Goal: Information Seeking & Learning: Learn about a topic

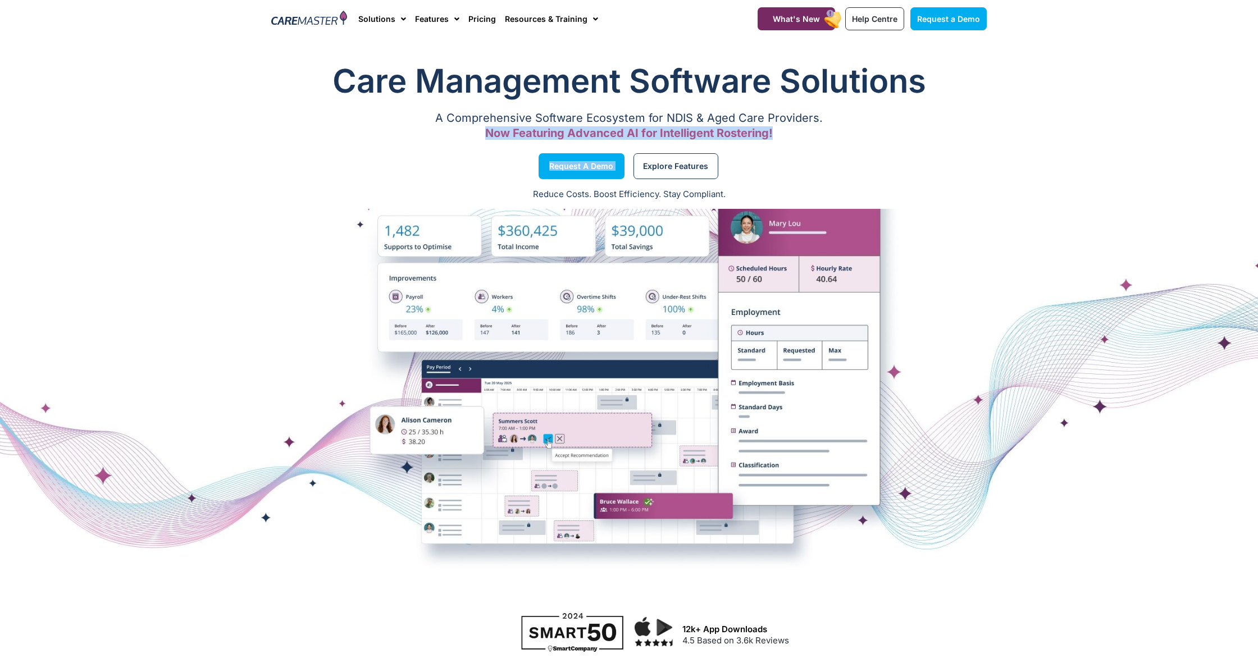
click at [747, 150] on div "Care Management Software Solutions A Comprehensive Software Ecosystem for NDIS …" at bounding box center [629, 327] width 1258 height 549
click at [812, 152] on div "Explore Features" at bounding box center [810, 166] width 363 height 43
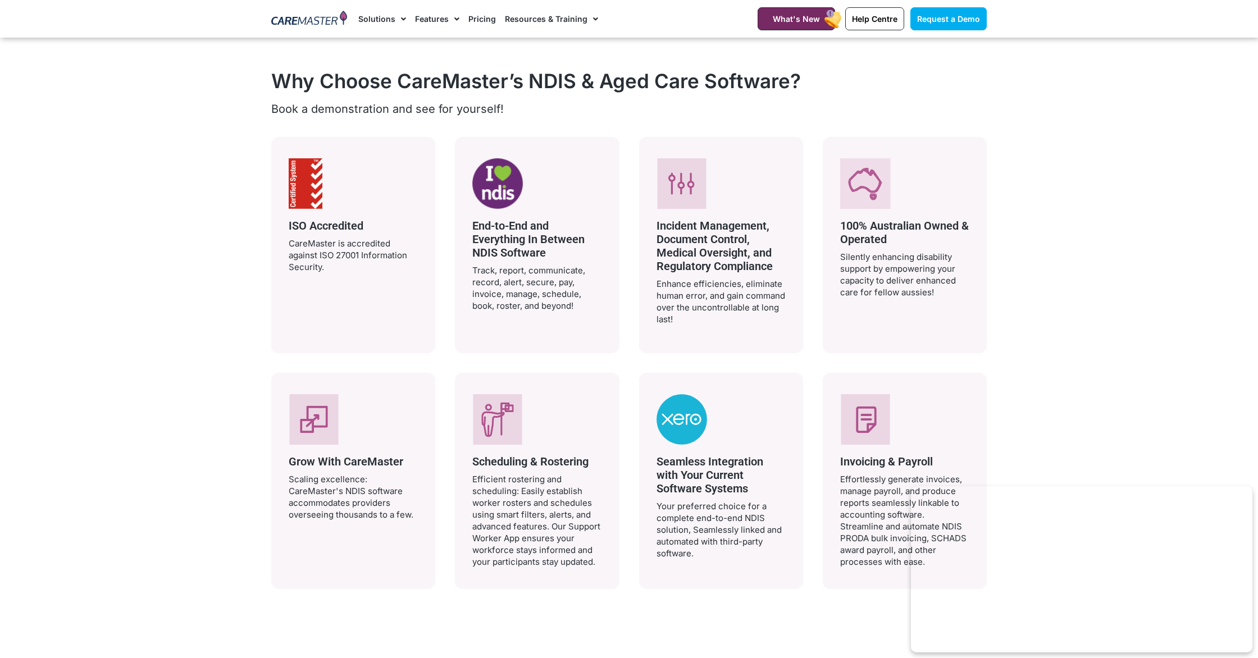
scroll to position [2072, 0]
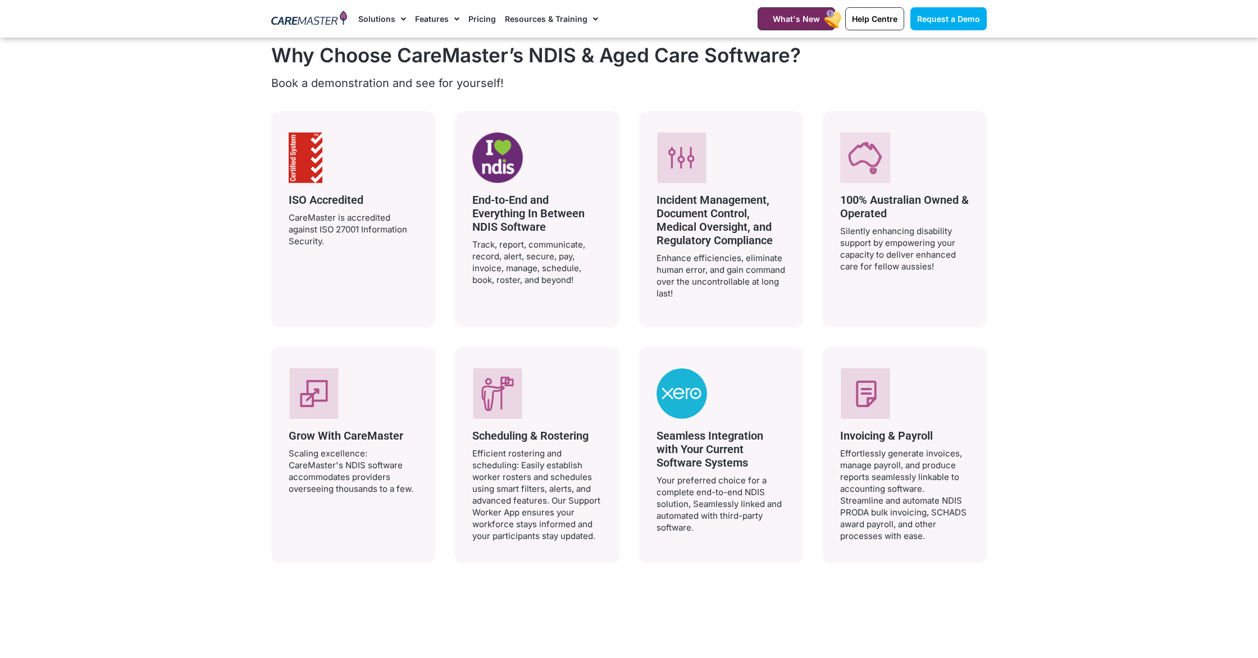
click at [568, 432] on span "Scheduling & Rostering" at bounding box center [530, 435] width 116 height 13
click at [571, 429] on span "Scheduling & Rostering" at bounding box center [530, 435] width 116 height 13
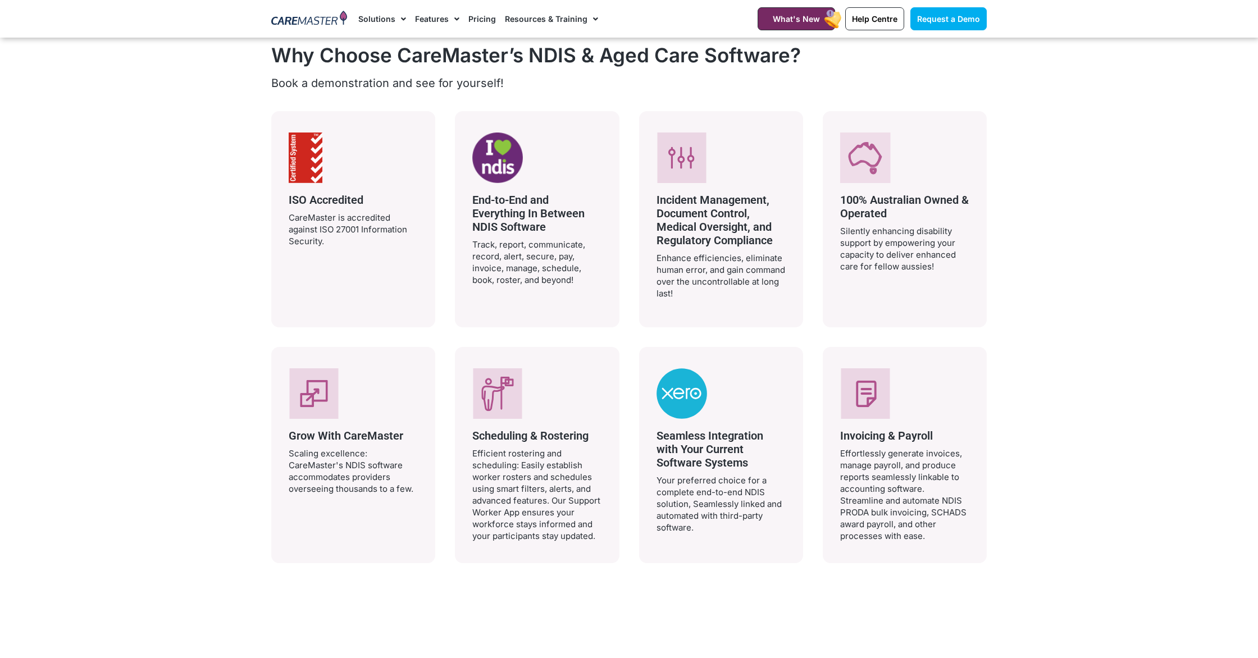
click at [568, 430] on span "Scheduling & Rostering" at bounding box center [530, 435] width 116 height 13
click at [586, 369] on div at bounding box center [536, 395] width 129 height 54
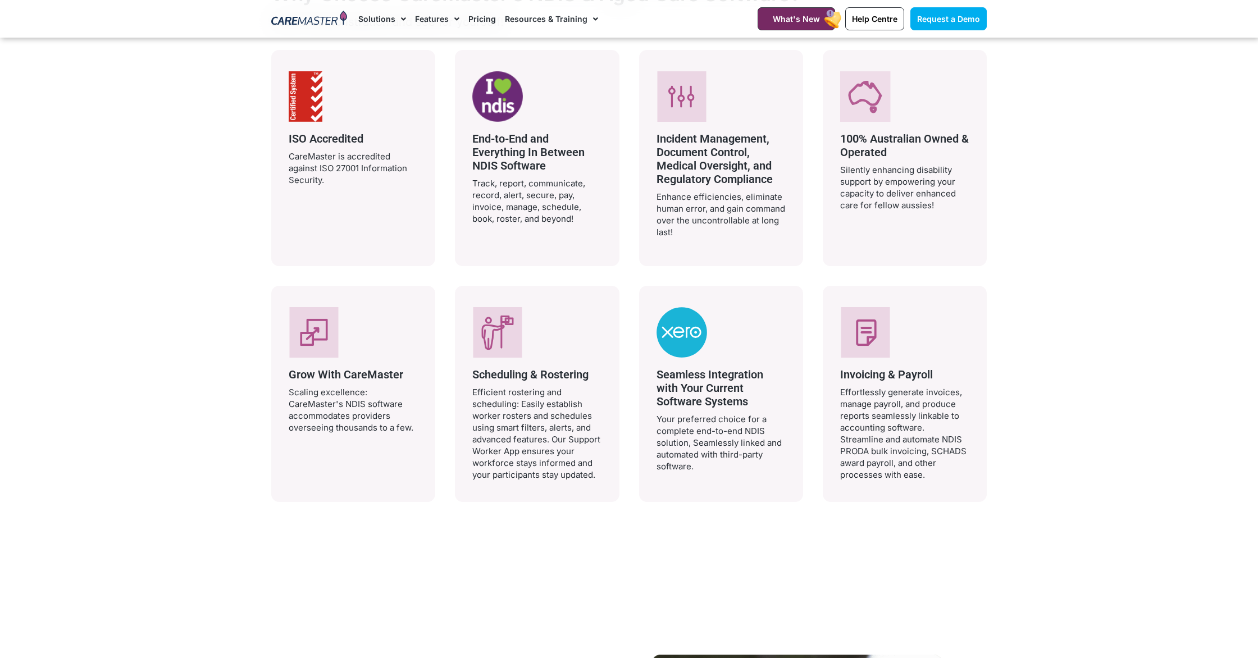
scroll to position [2148, 0]
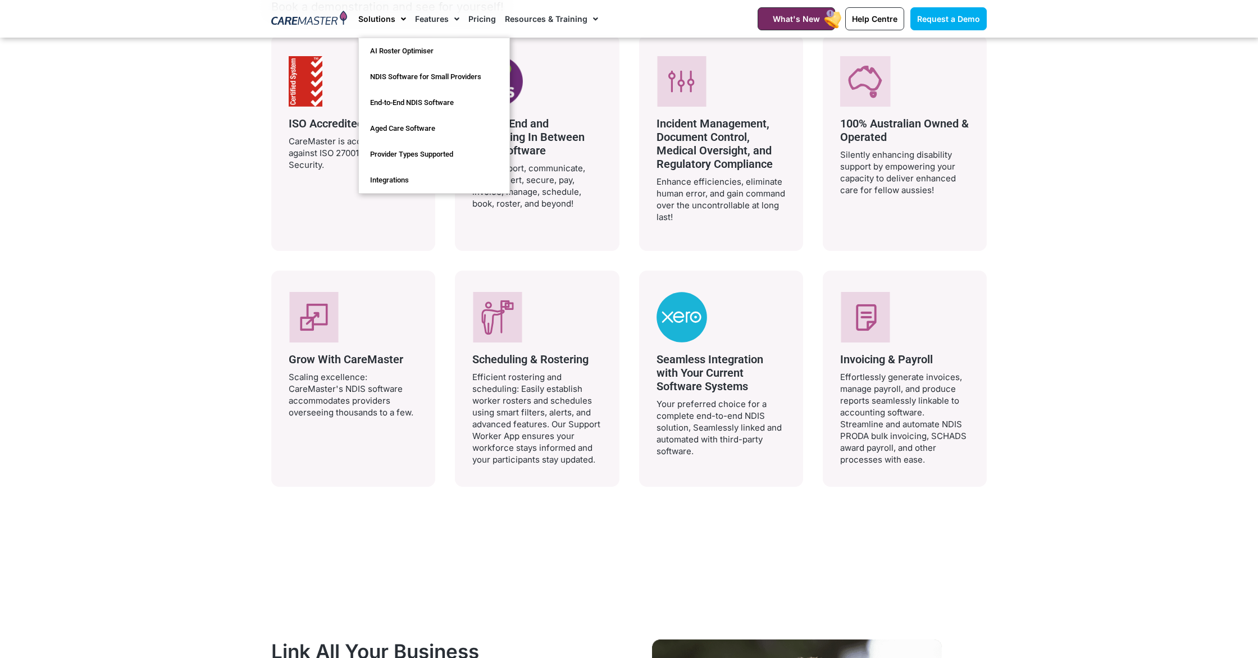
click at [373, 11] on link "Solutions" at bounding box center [382, 19] width 48 height 38
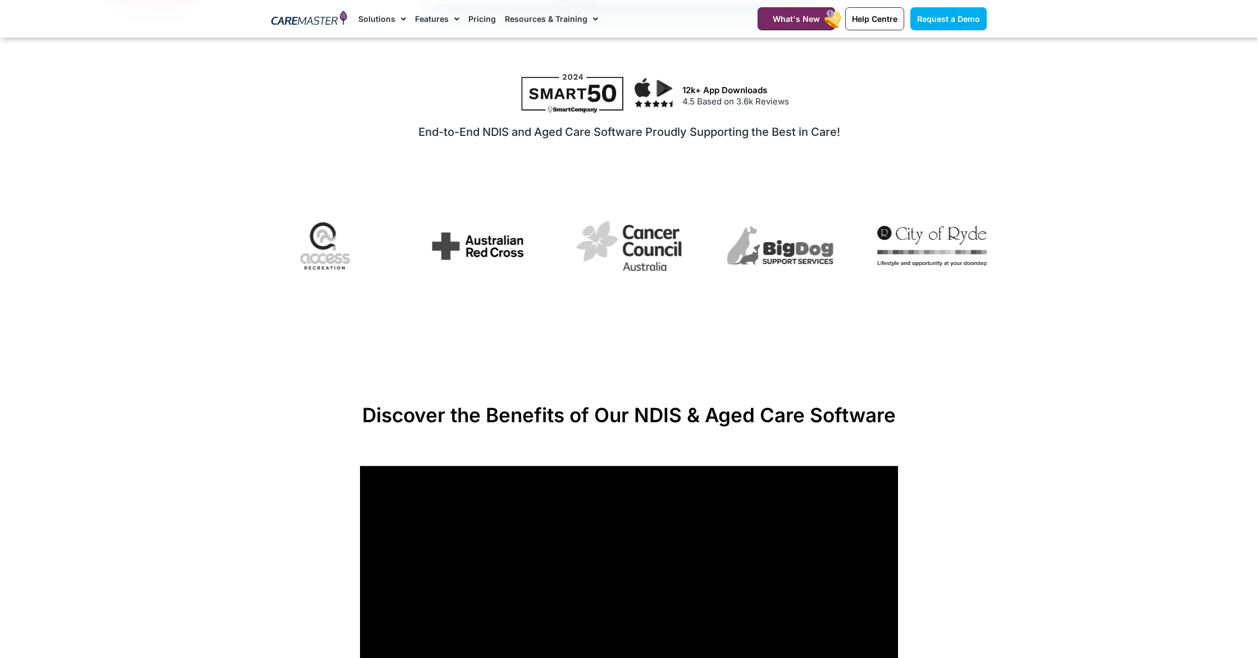
click at [744, 189] on div at bounding box center [628, 196] width 715 height 17
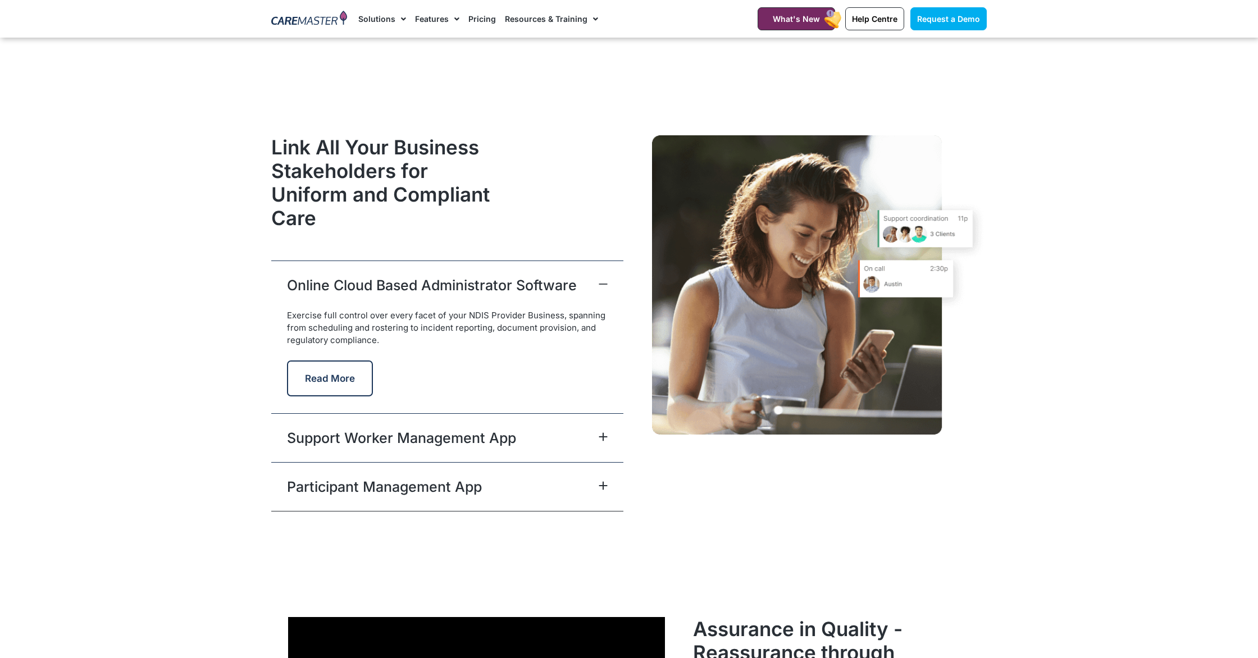
scroll to position [3131, 0]
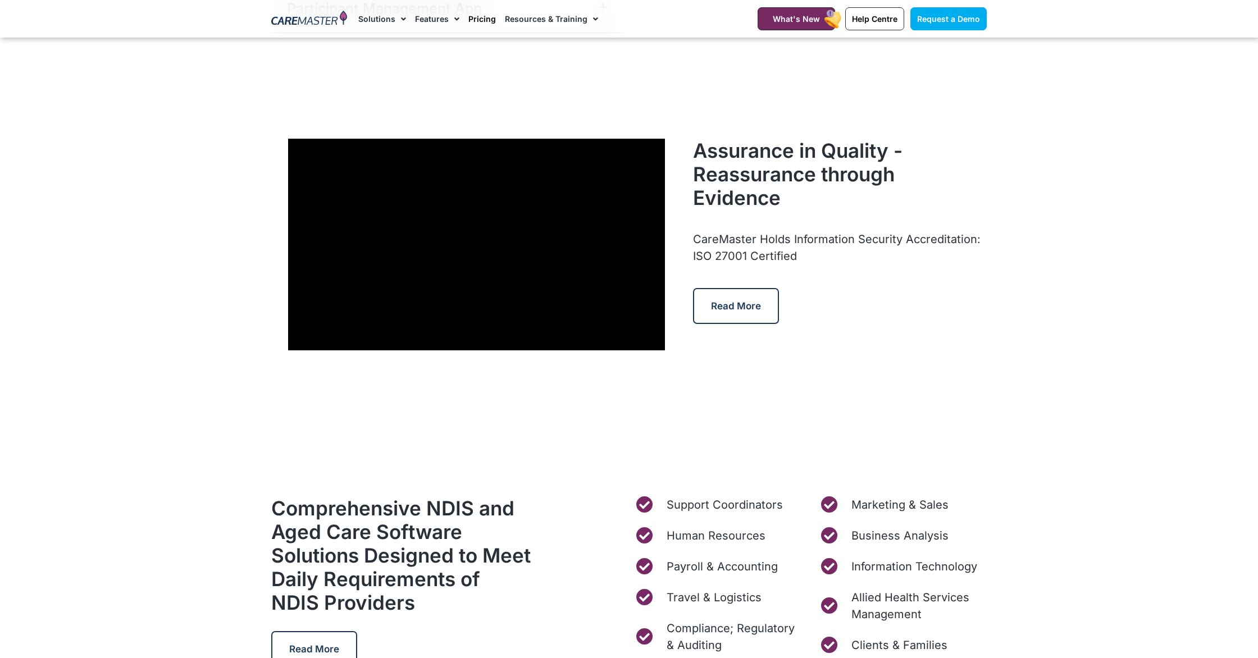
click at [485, 13] on link "Pricing" at bounding box center [482, 19] width 28 height 38
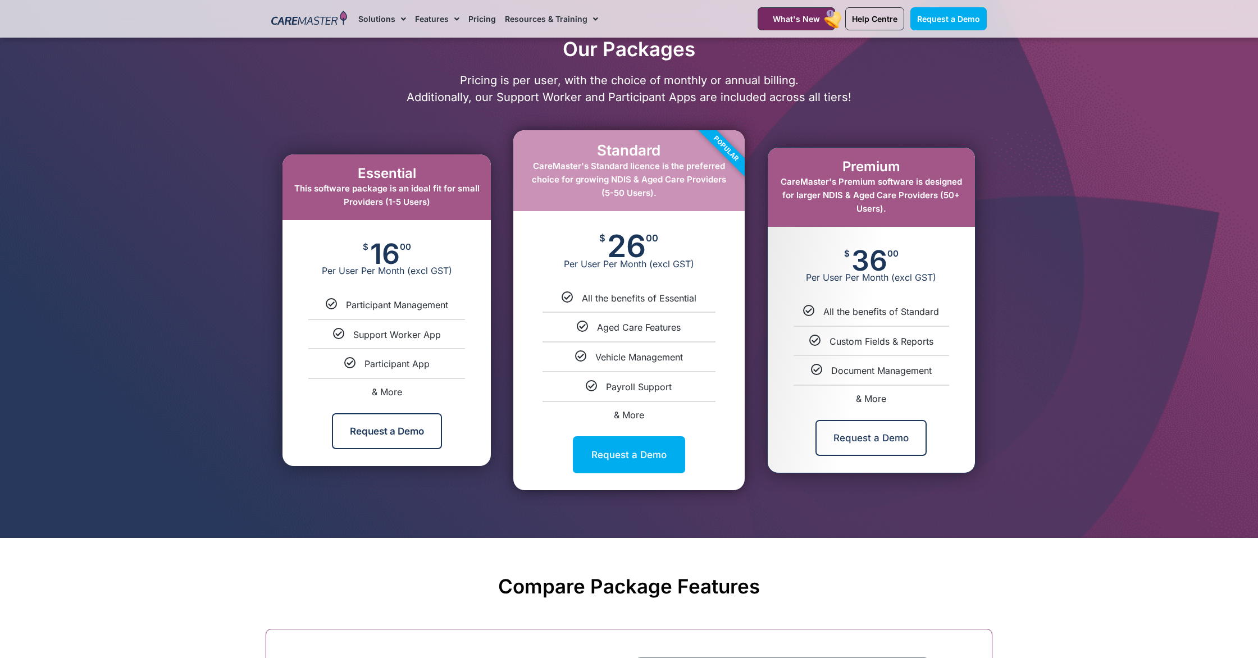
click at [869, 394] on li "& More" at bounding box center [871, 394] width 207 height 19
select select "***"
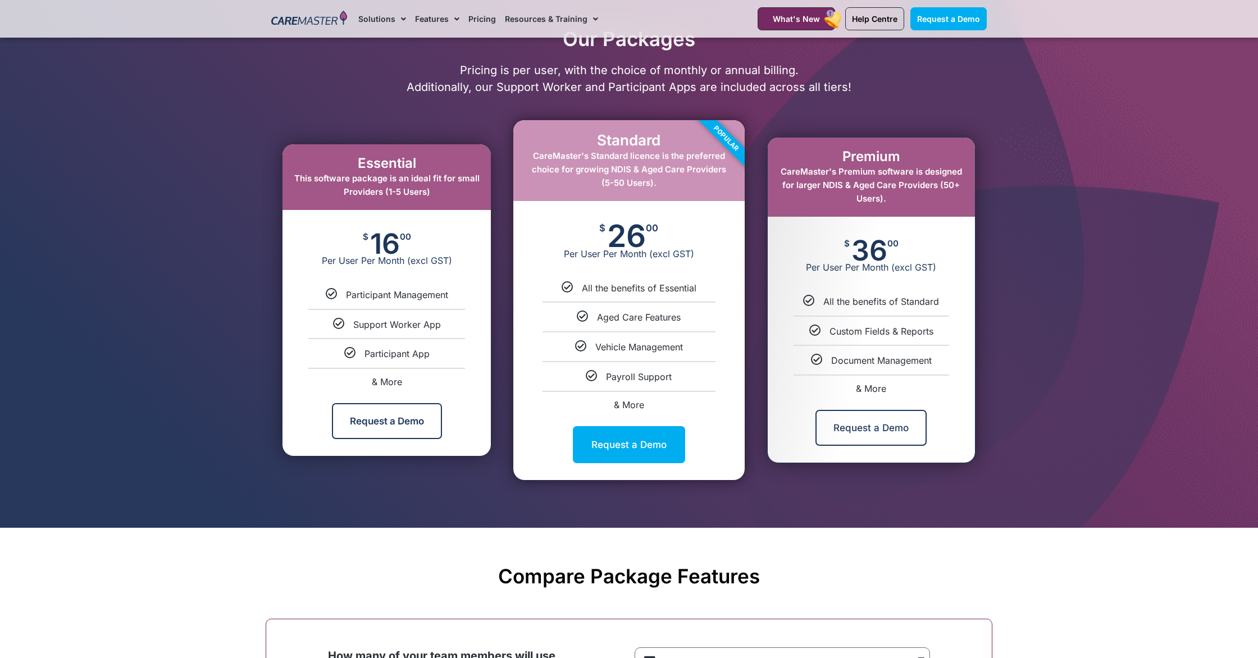
click at [872, 395] on div "Request a Demo" at bounding box center [871, 428] width 207 height 70
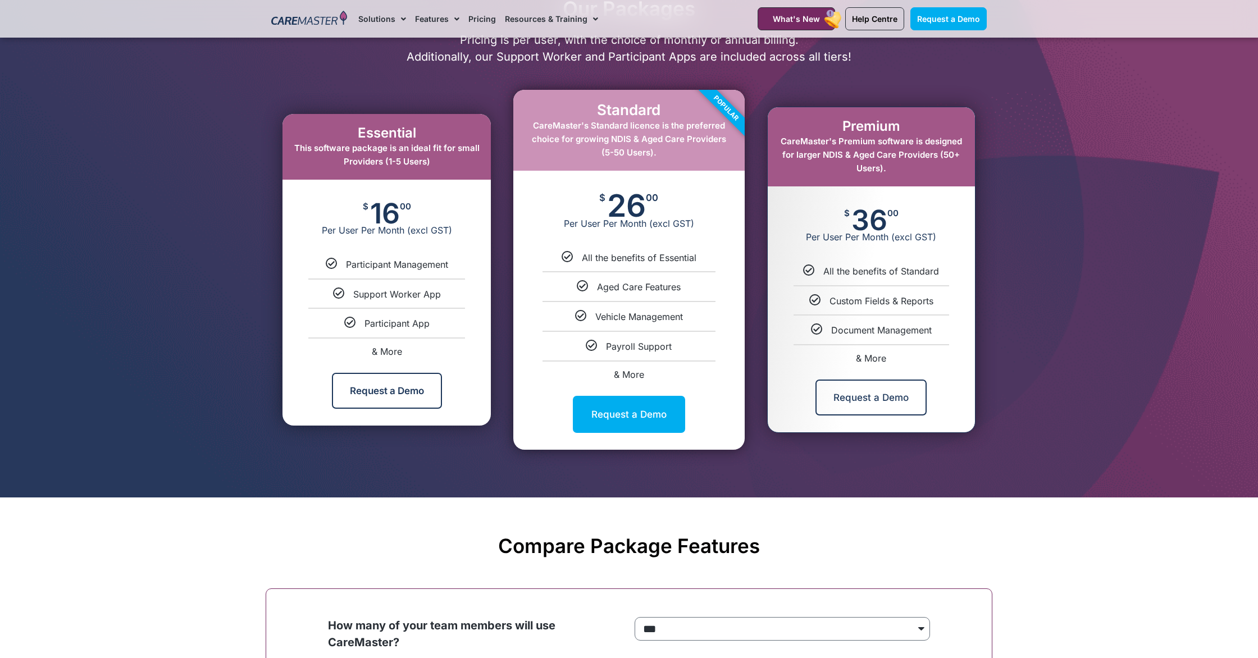
click at [872, 365] on div "Request a Demo" at bounding box center [871, 398] width 207 height 70
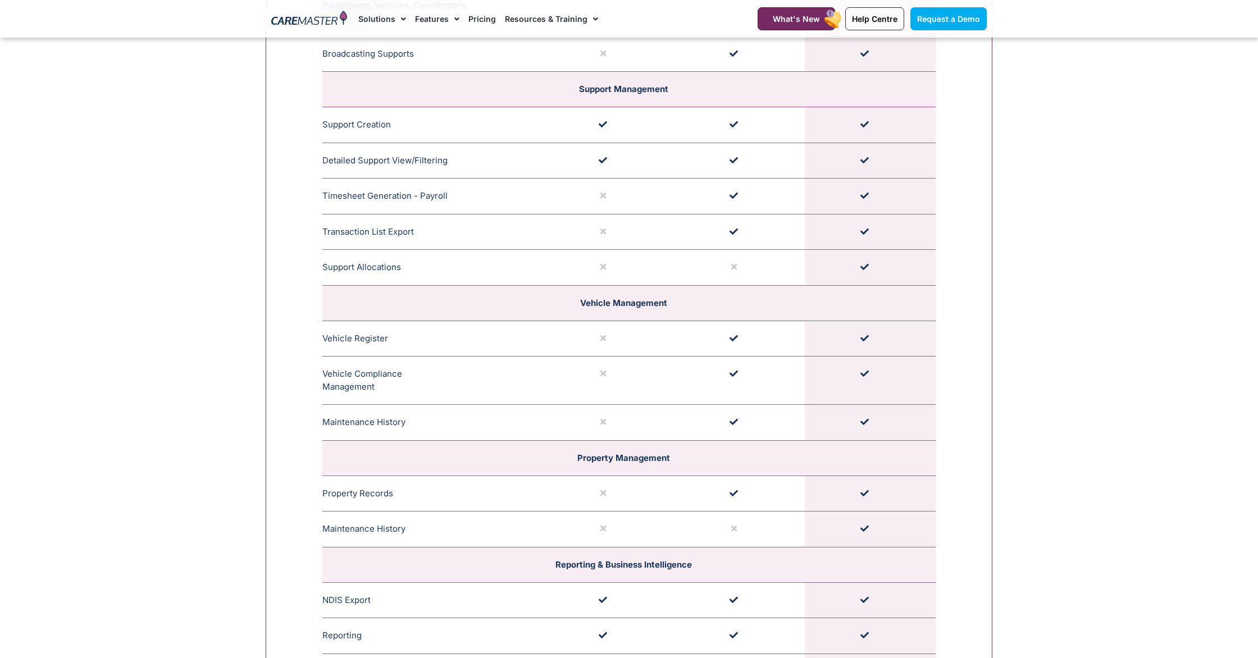
scroll to position [2158, 0]
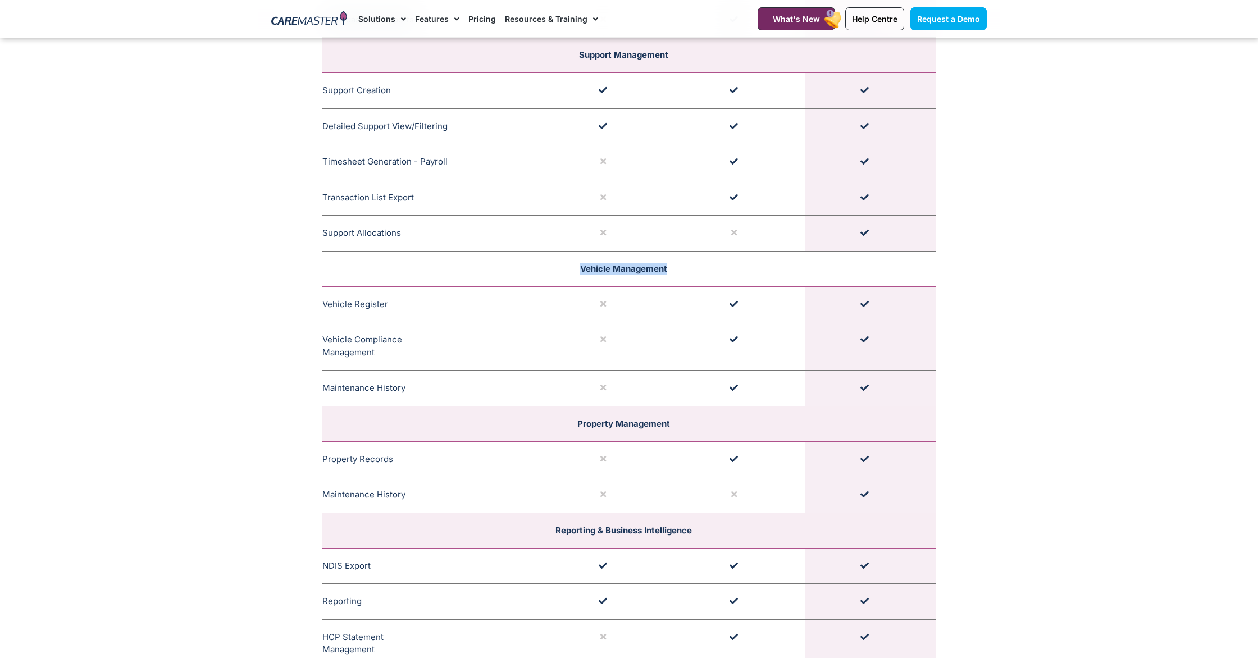
drag, startPoint x: 680, startPoint y: 267, endPoint x: 621, endPoint y: 264, distance: 59.6
click at [578, 266] on td "Vehicle Management" at bounding box center [628, 268] width 613 height 35
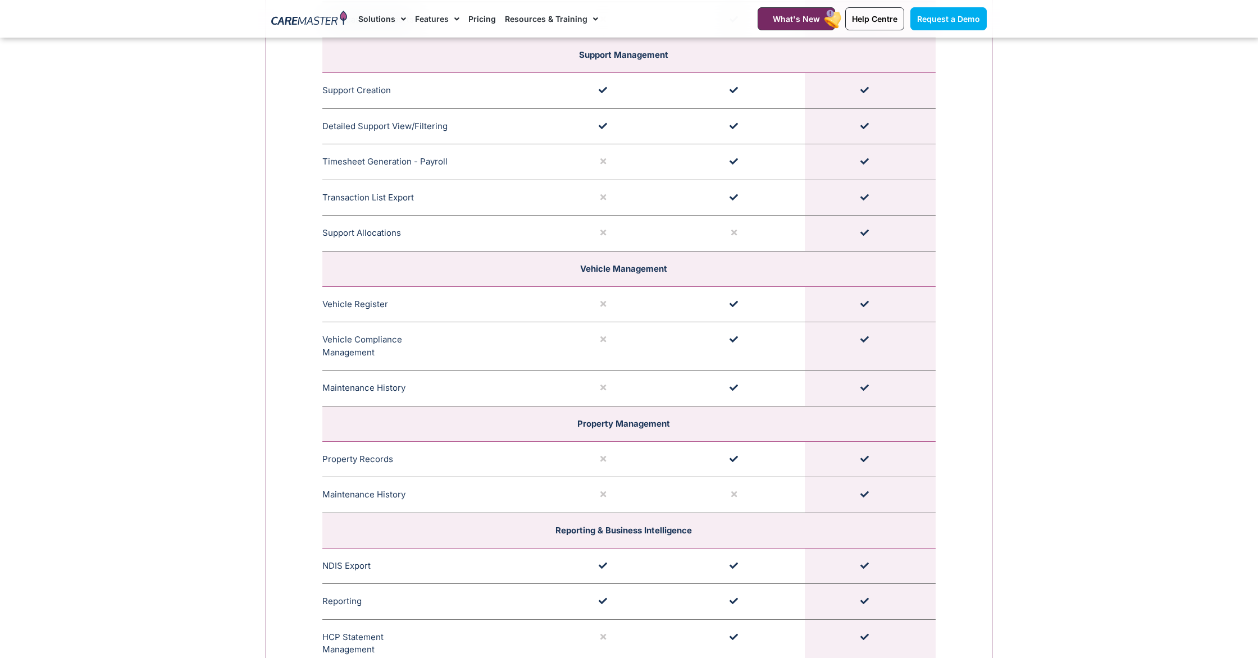
click at [1005, 232] on section "**********" at bounding box center [629, 216] width 1258 height 2490
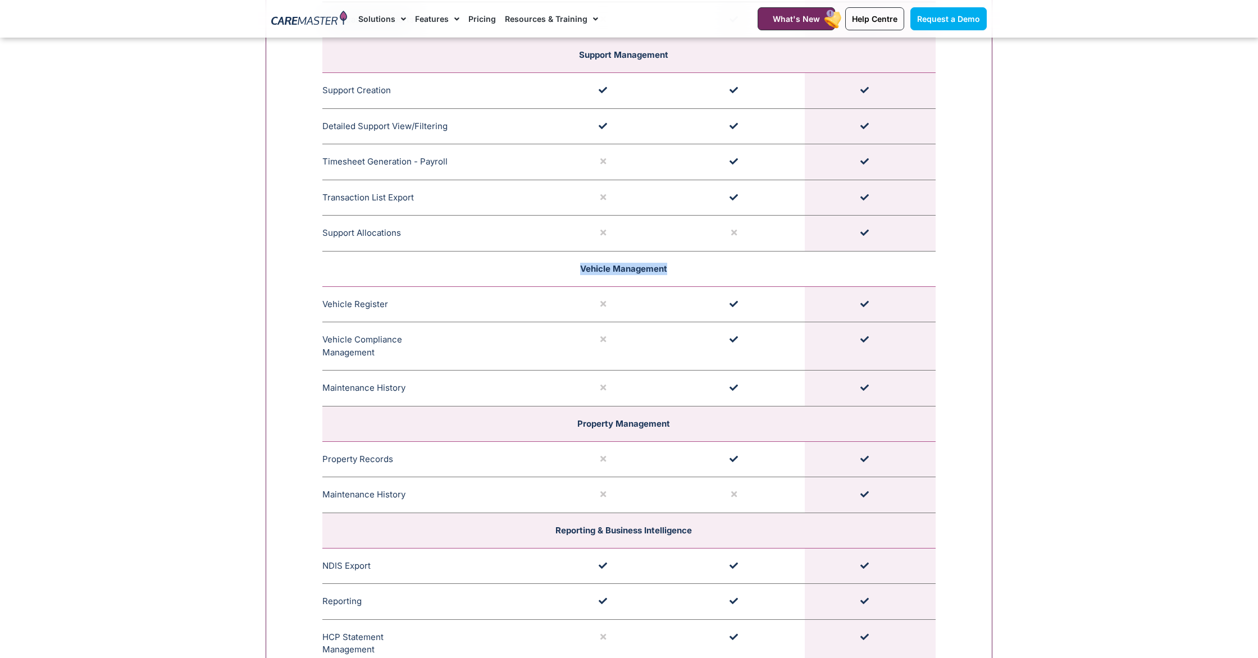
click at [572, 267] on td "Vehicle Management" at bounding box center [628, 268] width 613 height 35
copy span "Vehicle Management"
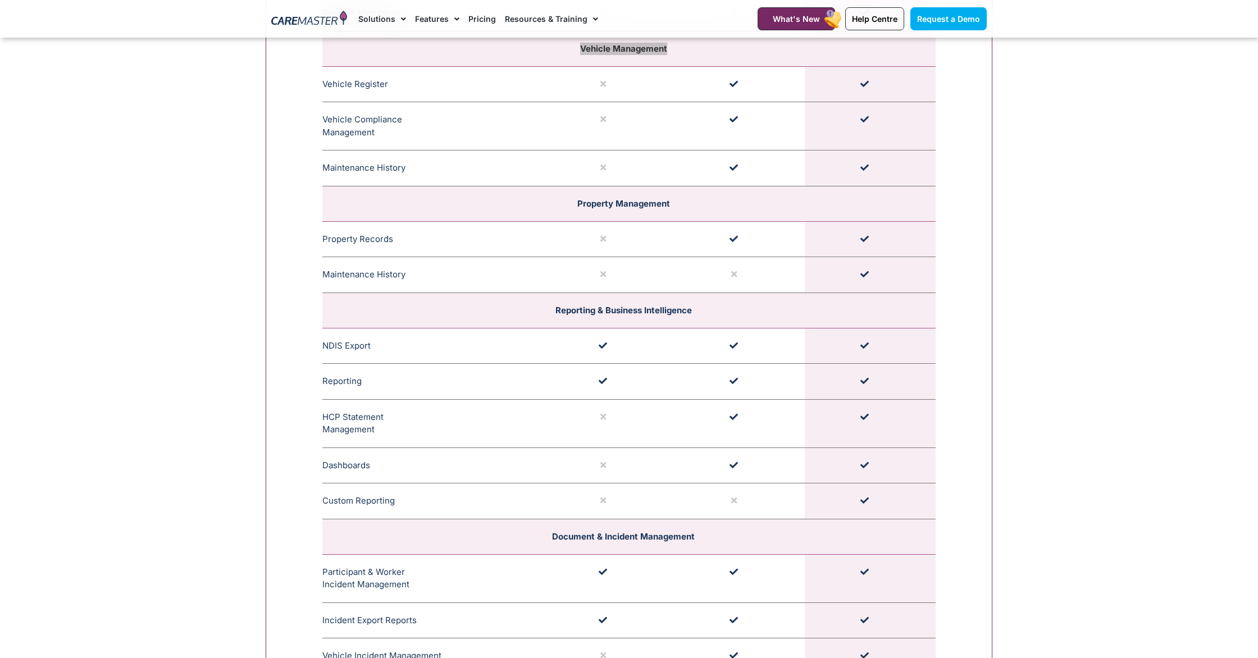
scroll to position [2379, 0]
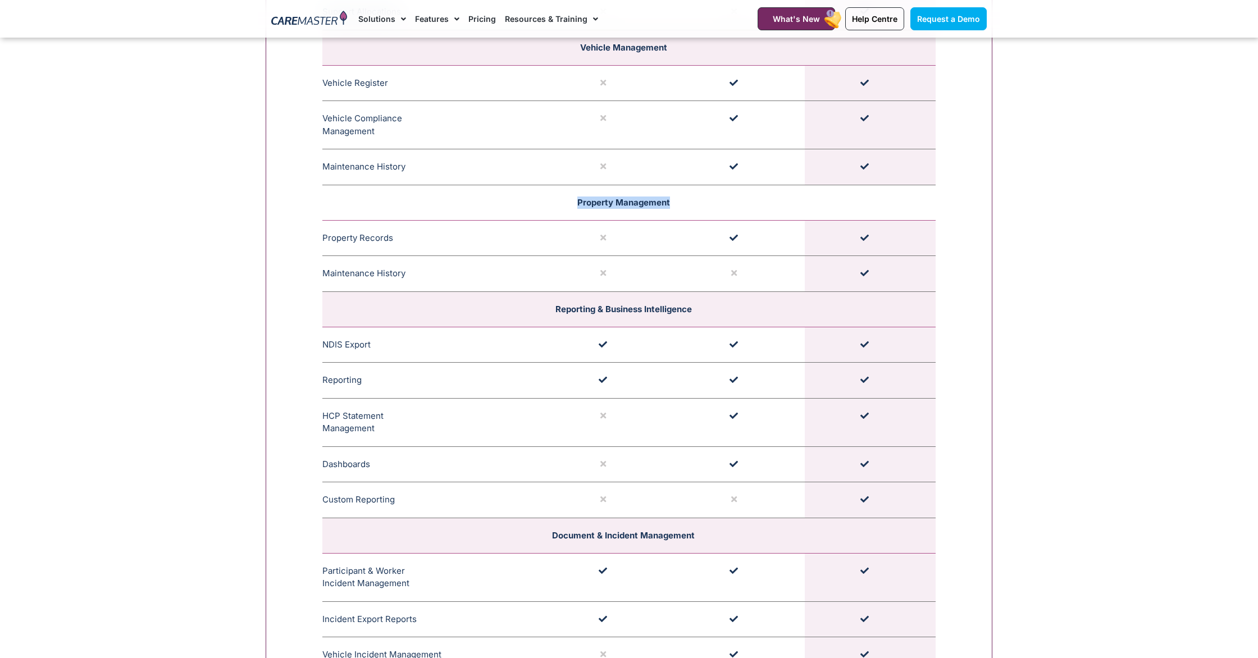
drag, startPoint x: 673, startPoint y: 197, endPoint x: 553, endPoint y: 197, distance: 120.2
click at [553, 197] on td "Property Management" at bounding box center [628, 202] width 613 height 35
copy span "Property Management"
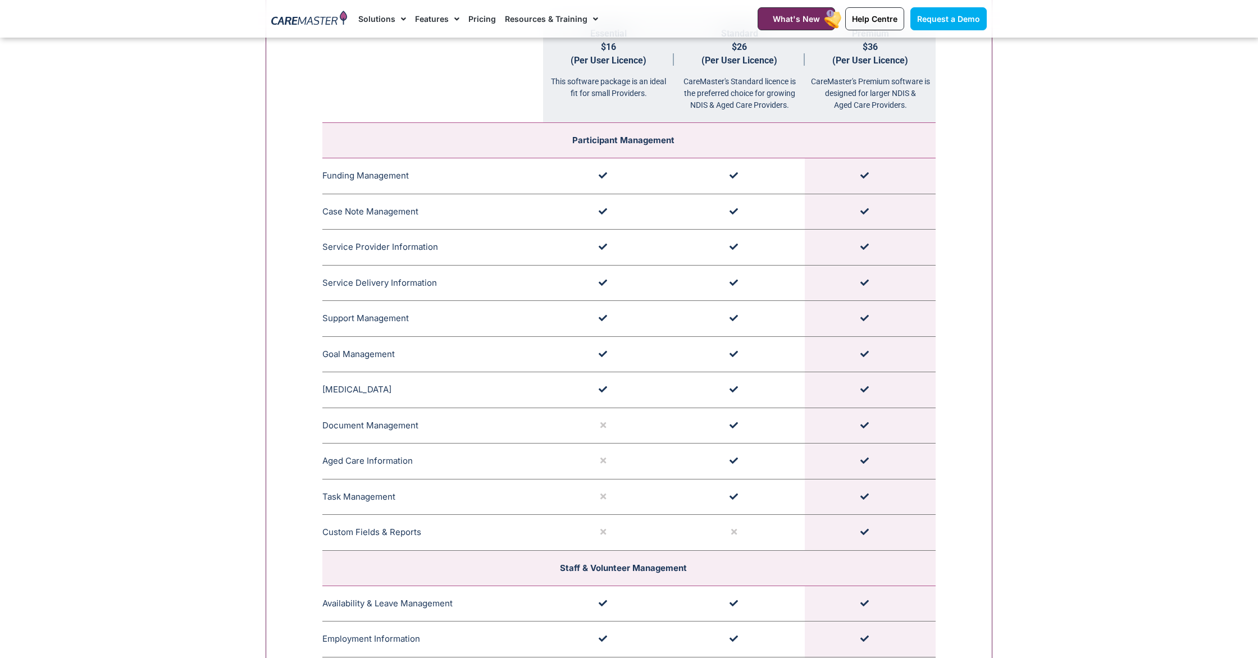
scroll to position [1137, 0]
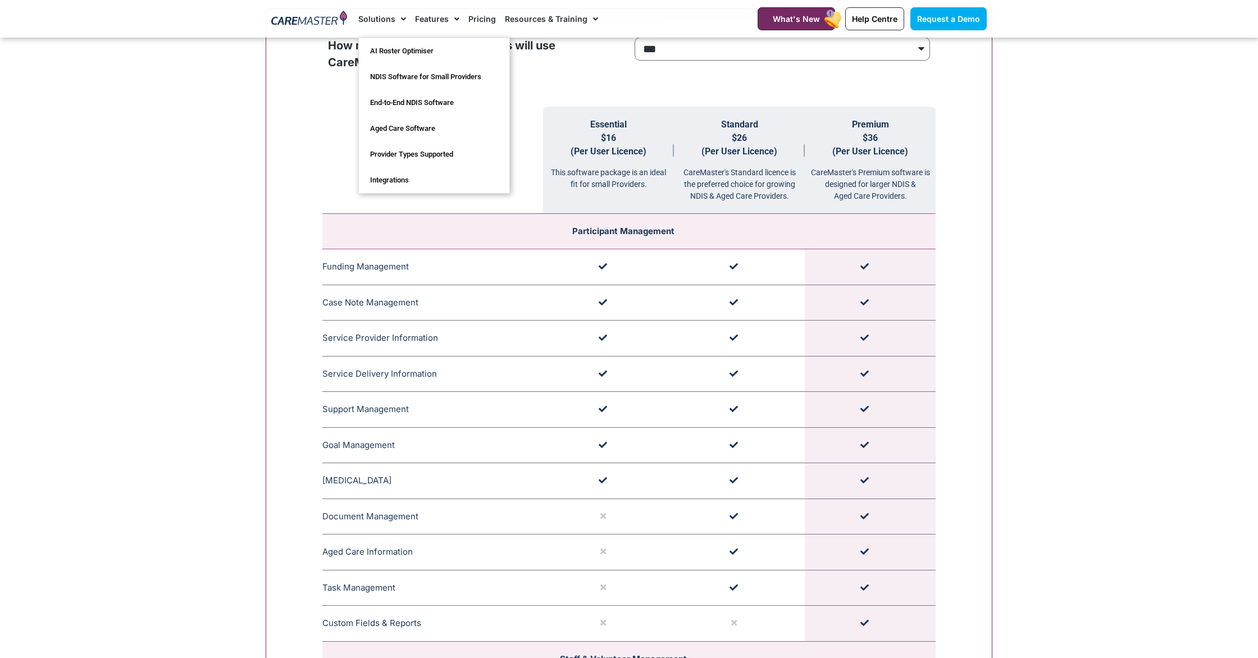
click at [442, 16] on link "Features" at bounding box center [437, 19] width 44 height 38
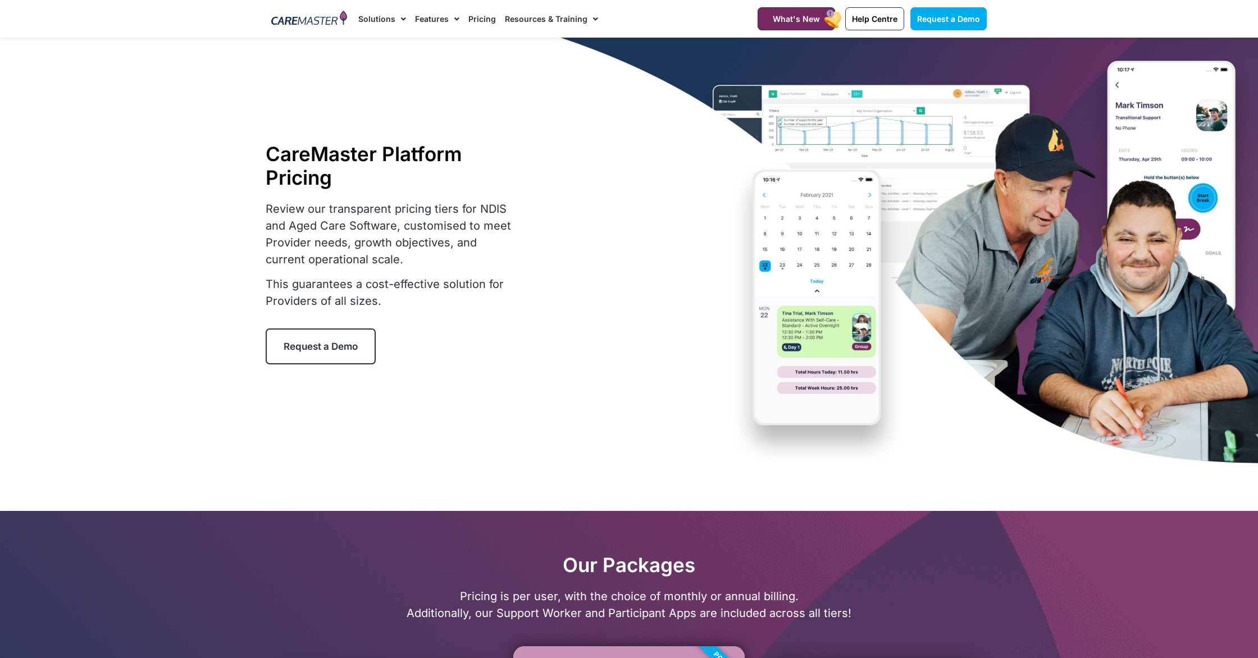
click at [437, 17] on link "Features" at bounding box center [437, 19] width 44 height 38
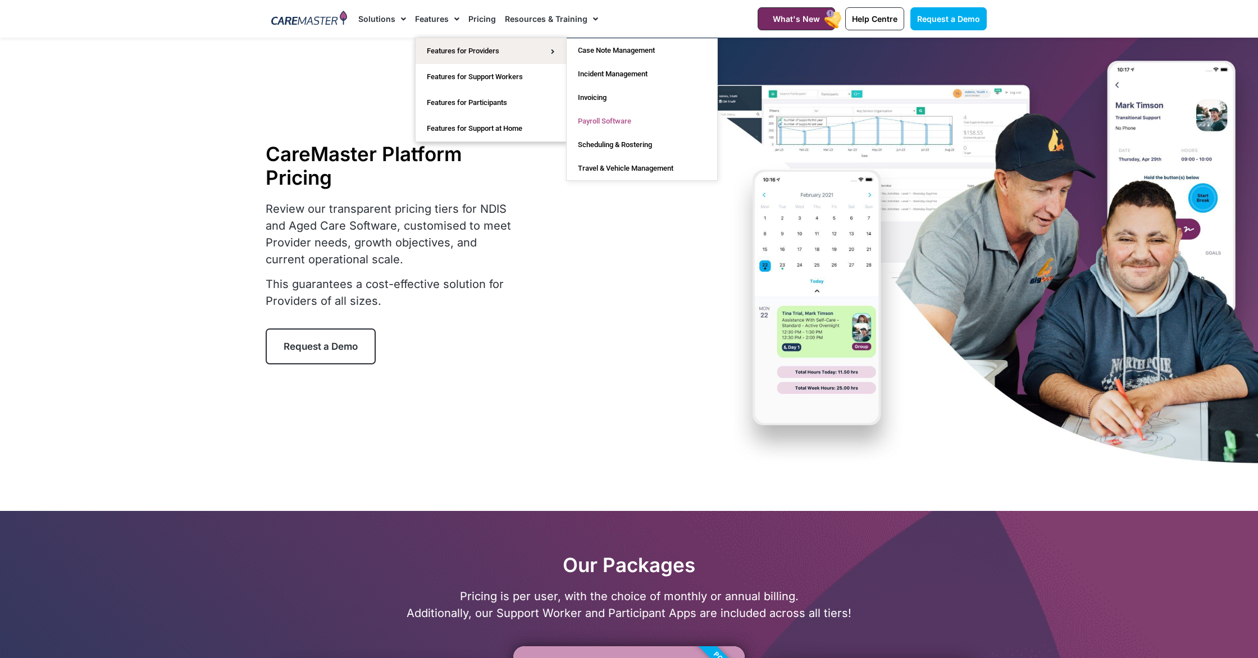
click at [647, 120] on link "Payroll Software" at bounding box center [642, 122] width 150 height 24
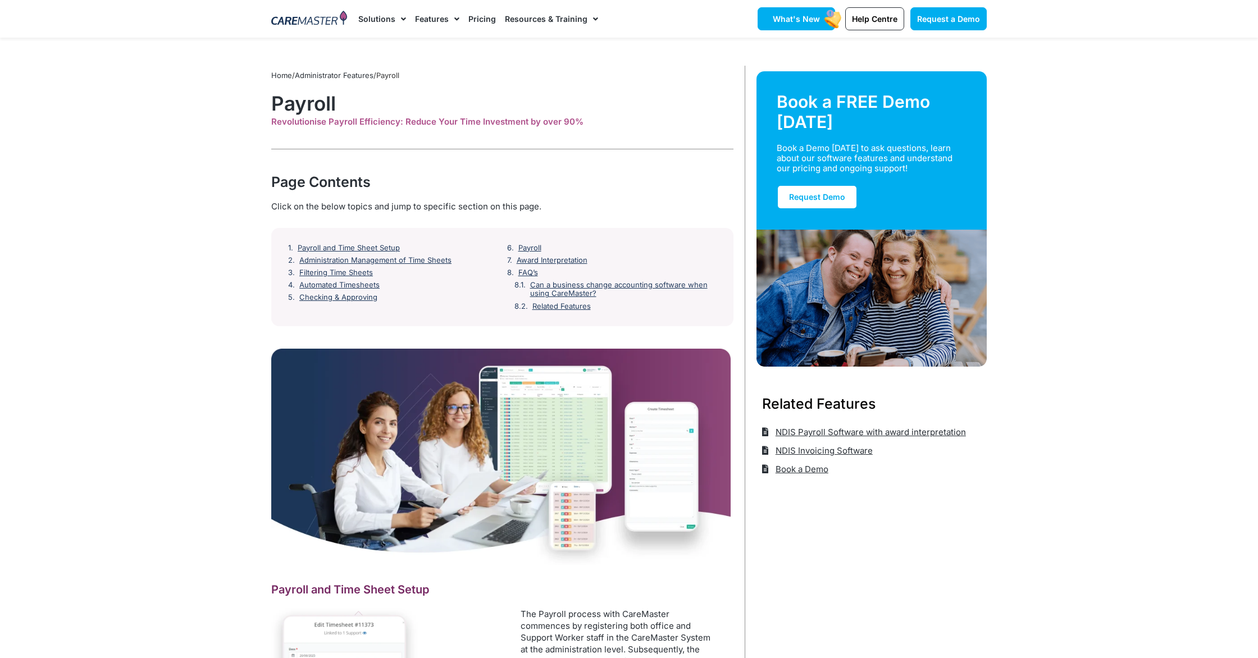
click at [790, 21] on span "What's New" at bounding box center [796, 19] width 47 height 10
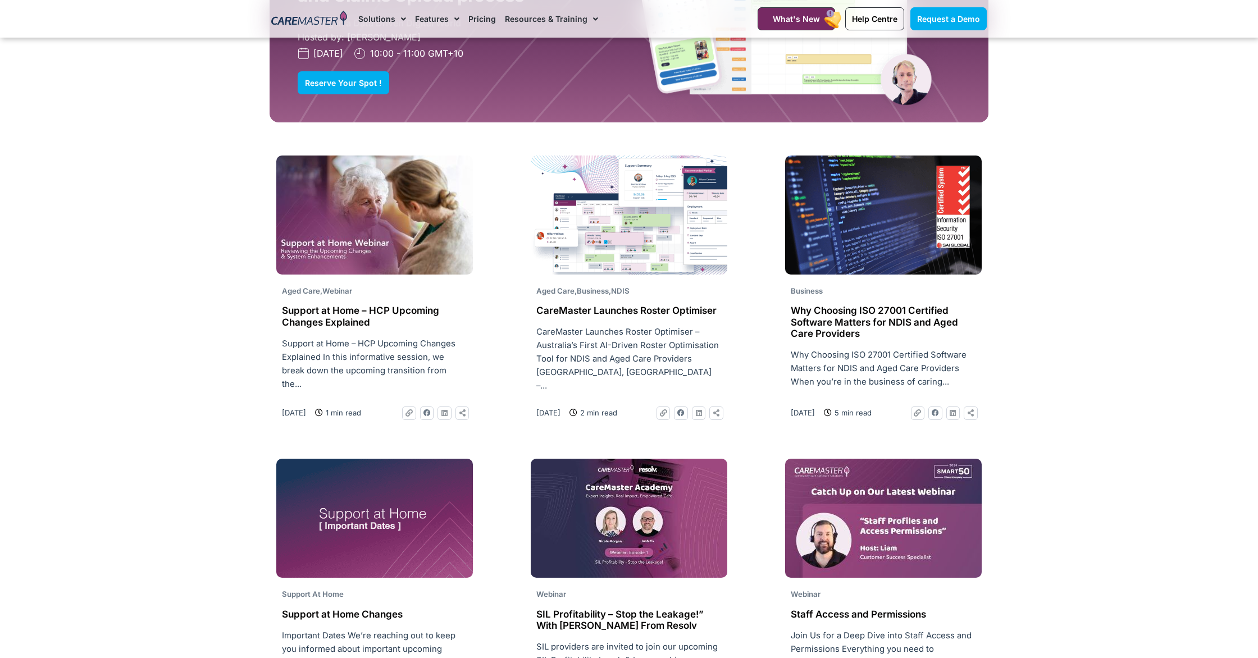
scroll to position [1314, 0]
click at [907, 238] on img at bounding box center [883, 214] width 197 height 119
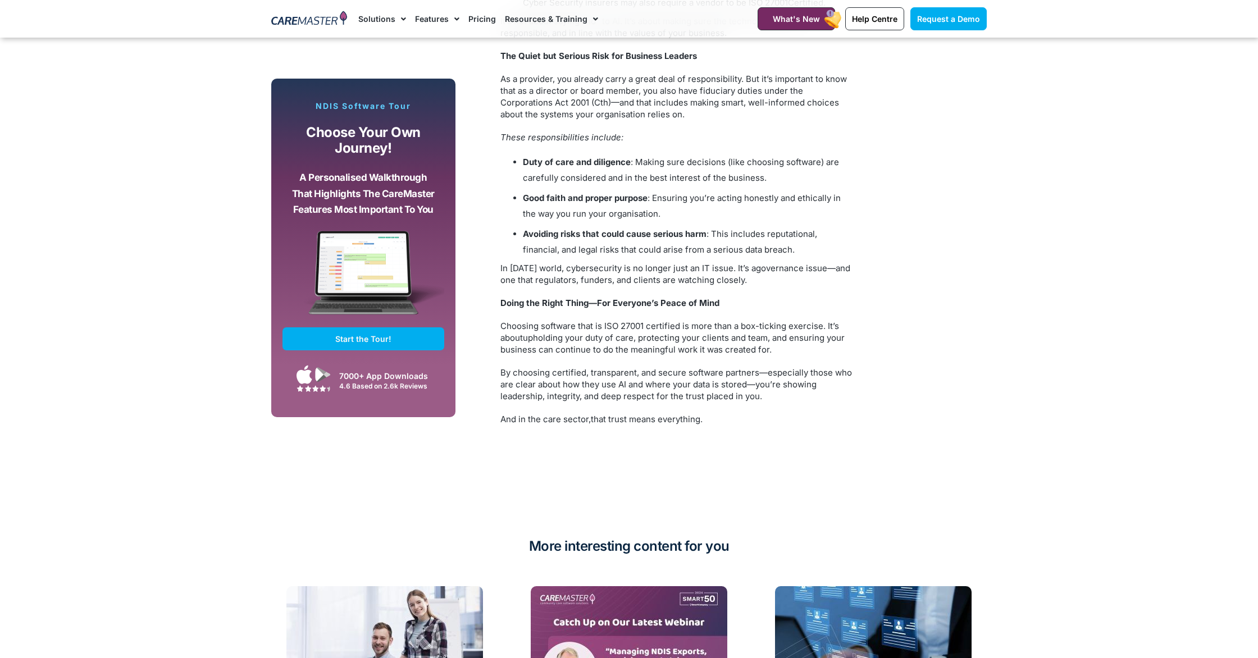
scroll to position [1650, 0]
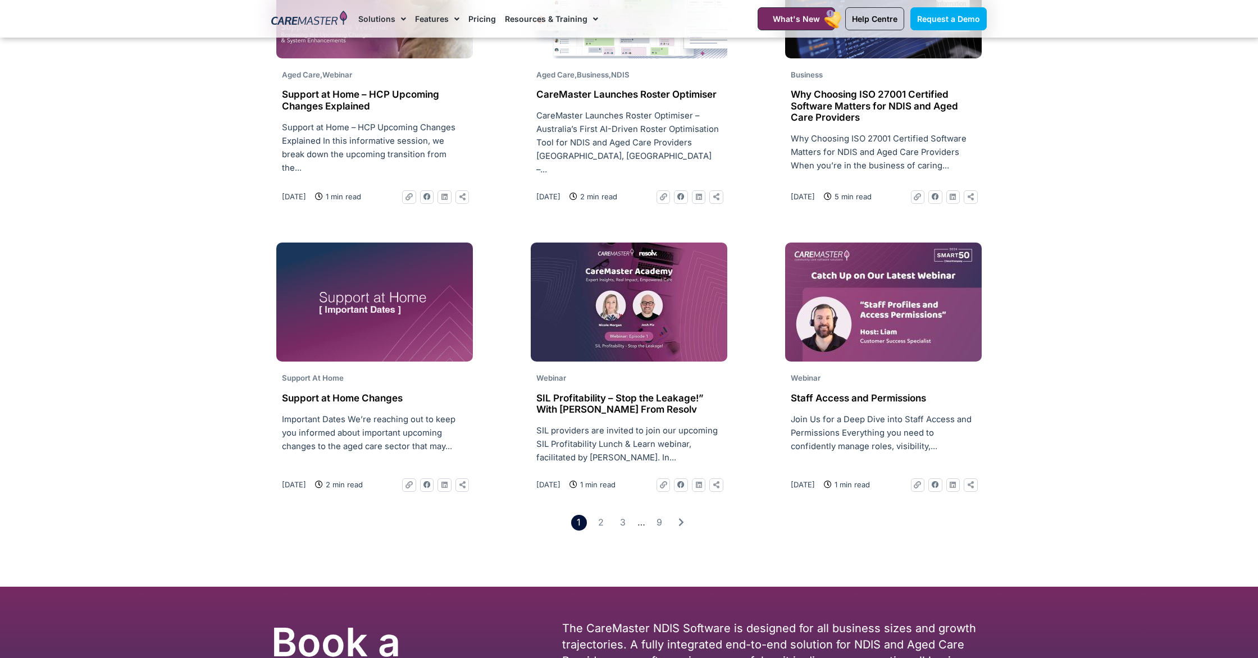
scroll to position [1530, 0]
click at [600, 526] on link "Page 2" at bounding box center [600, 522] width 16 height 16
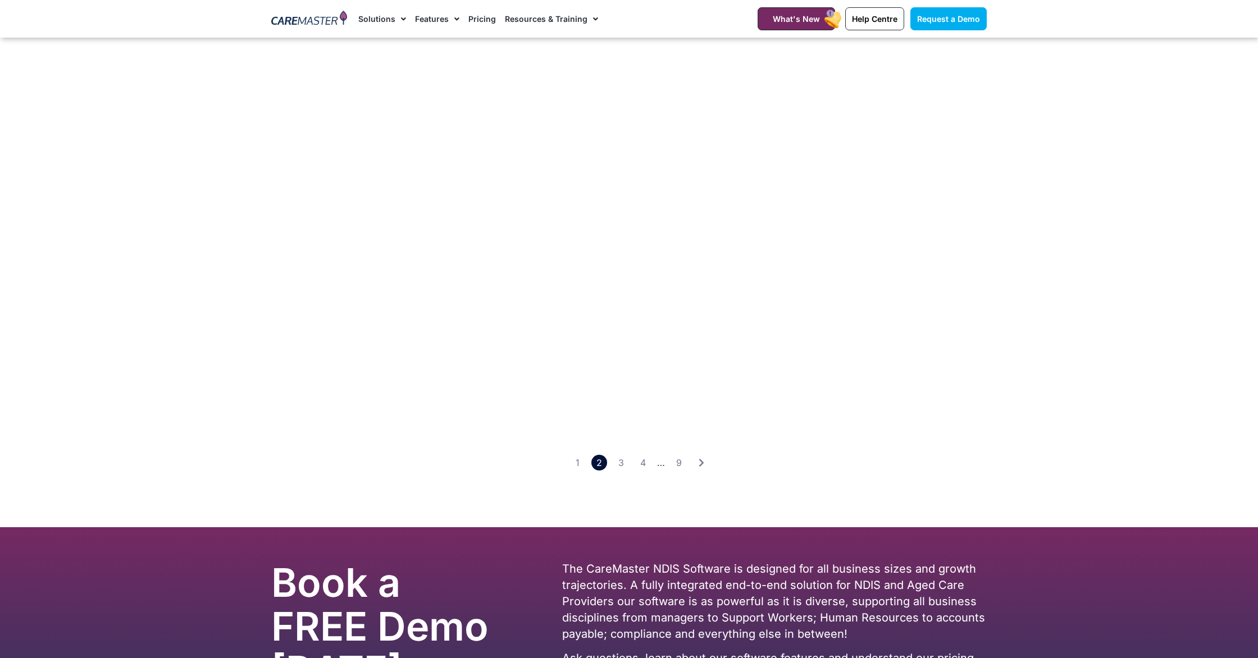
scroll to position [1667, 0]
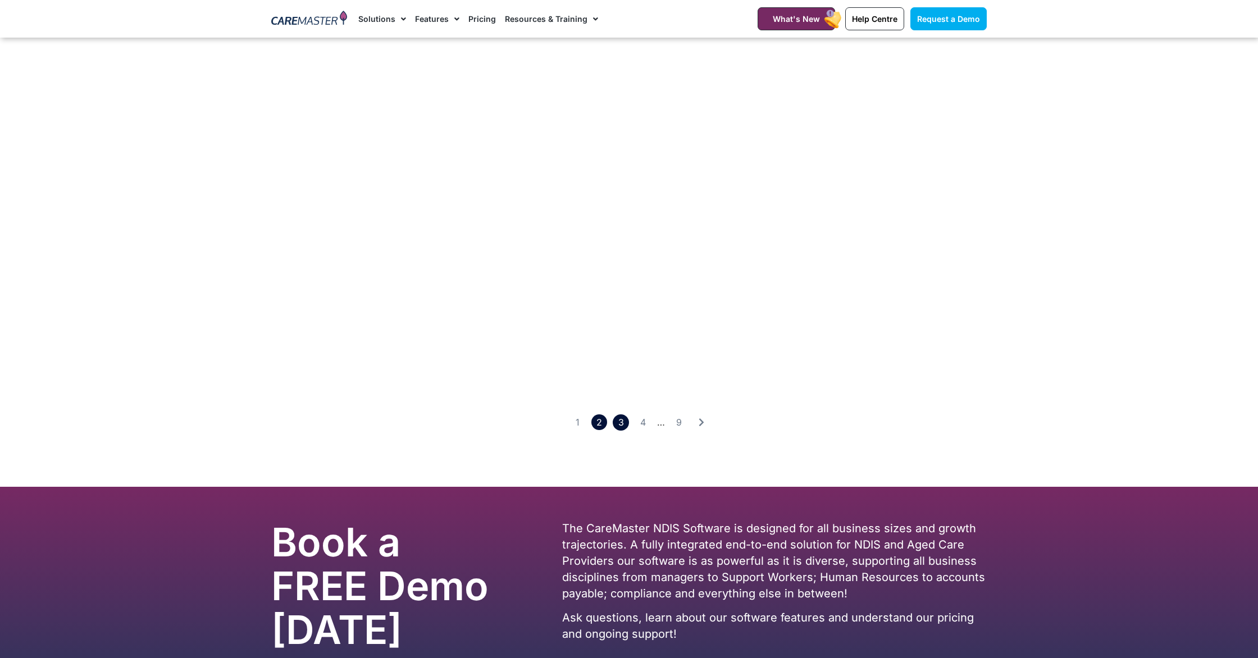
click at [618, 414] on link "Page 3" at bounding box center [621, 422] width 16 height 16
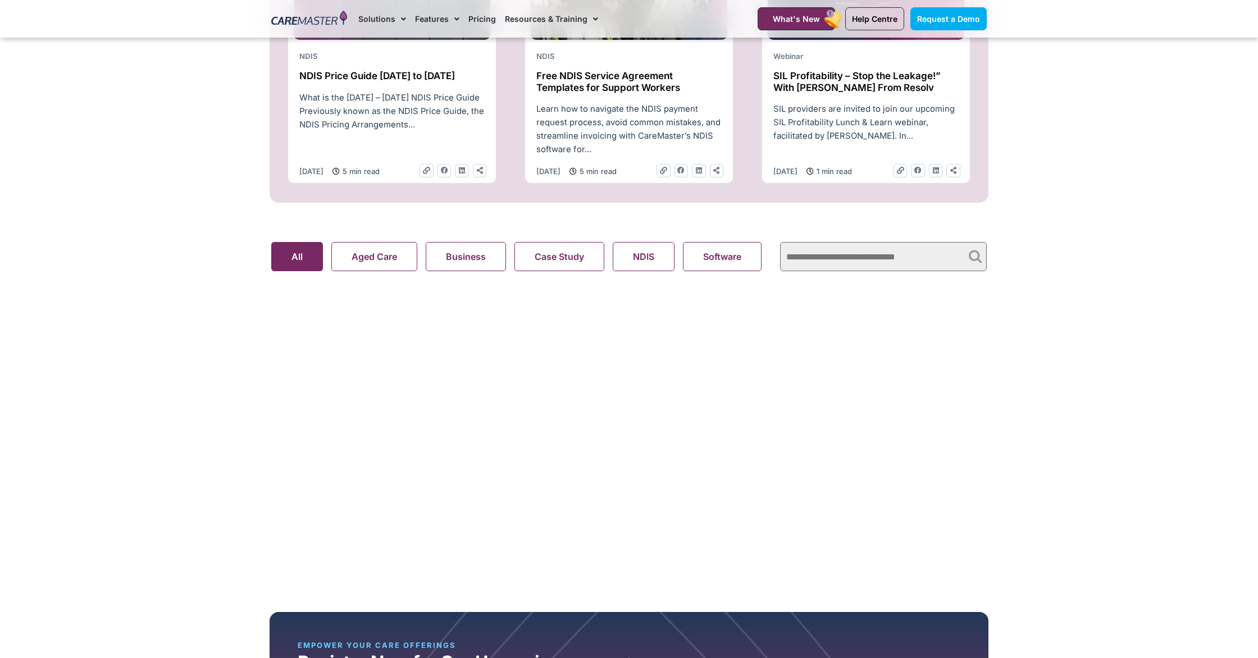
scroll to position [362, 0]
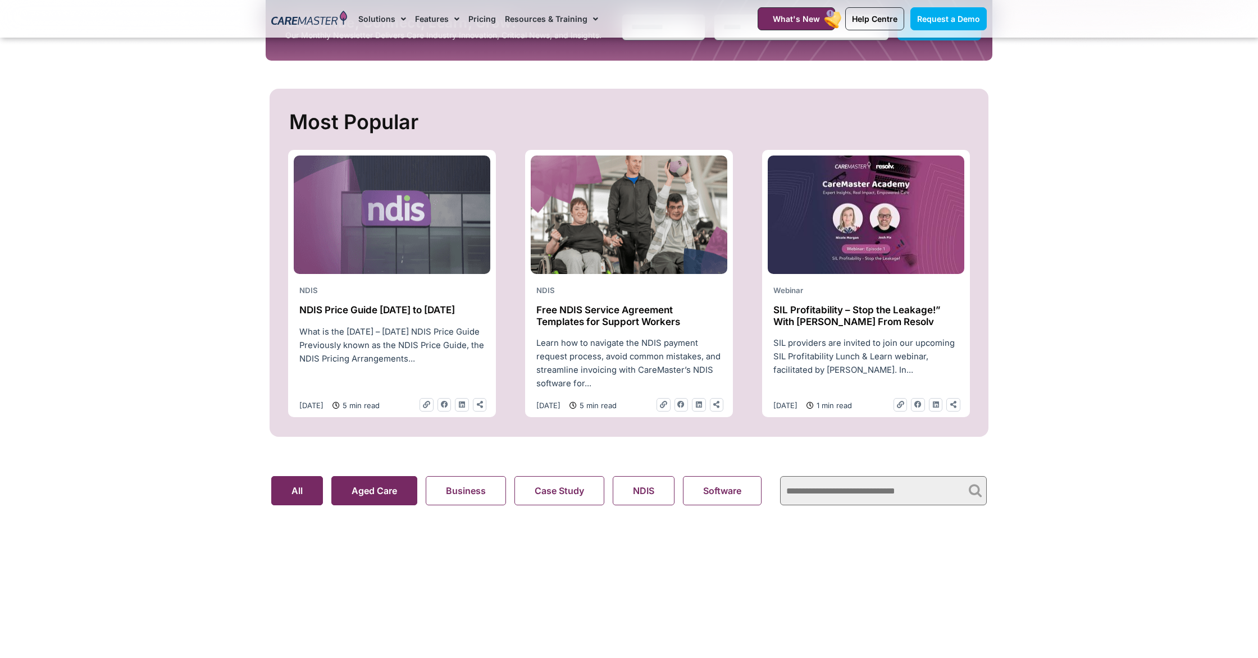
click at [374, 486] on button "Aged Care" at bounding box center [374, 490] width 86 height 29
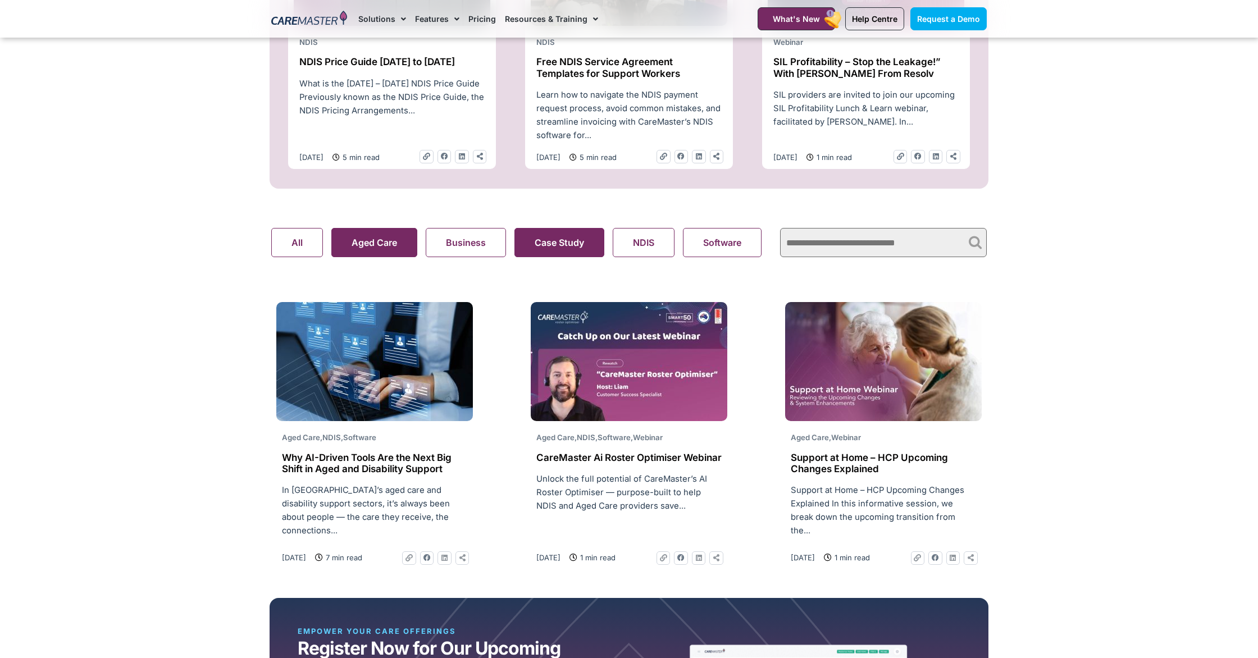
scroll to position [531, 0]
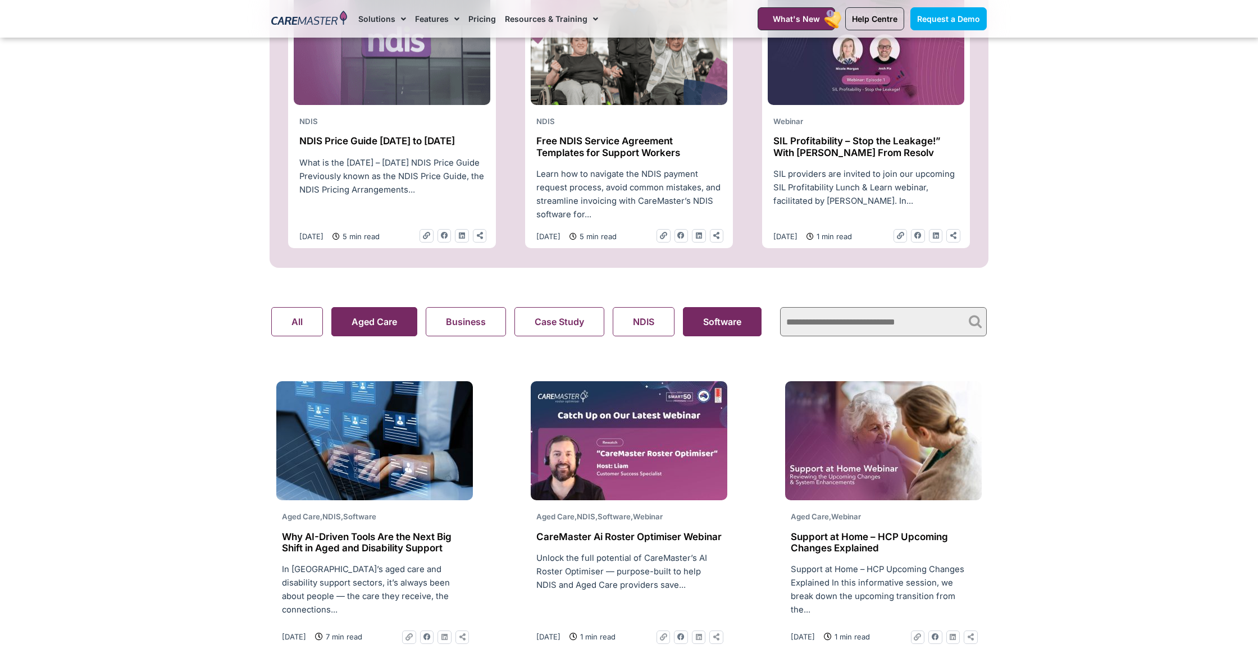
click at [697, 328] on button "Software" at bounding box center [722, 321] width 79 height 29
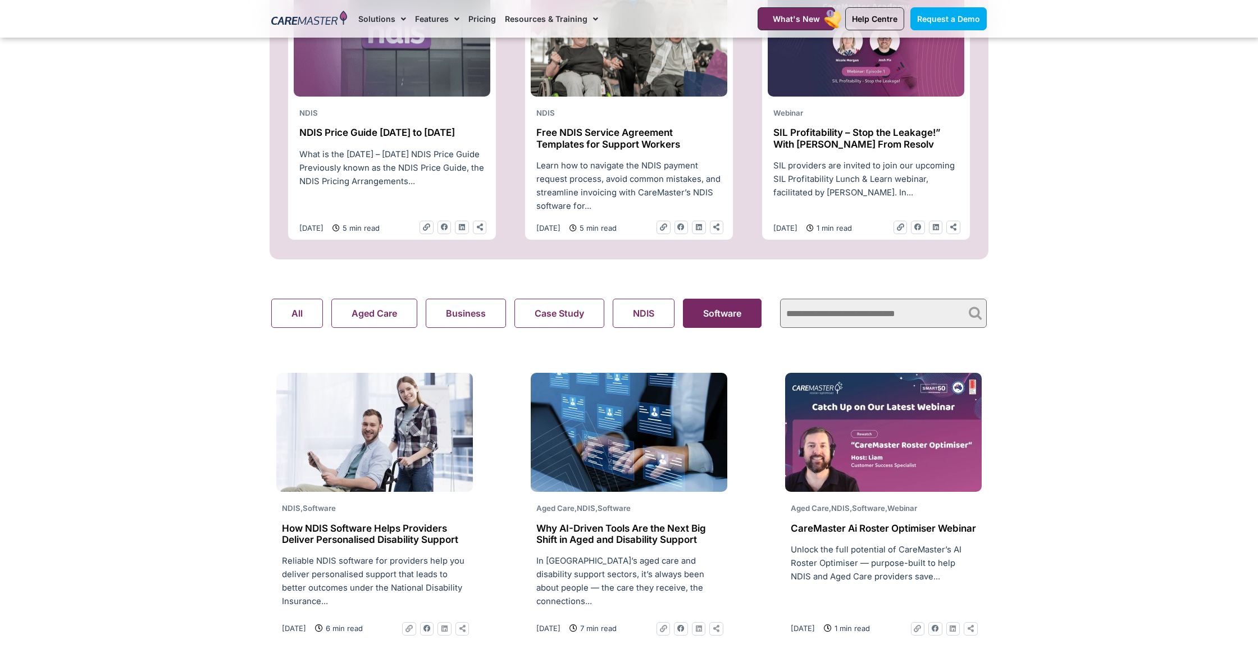
scroll to position [398, 0]
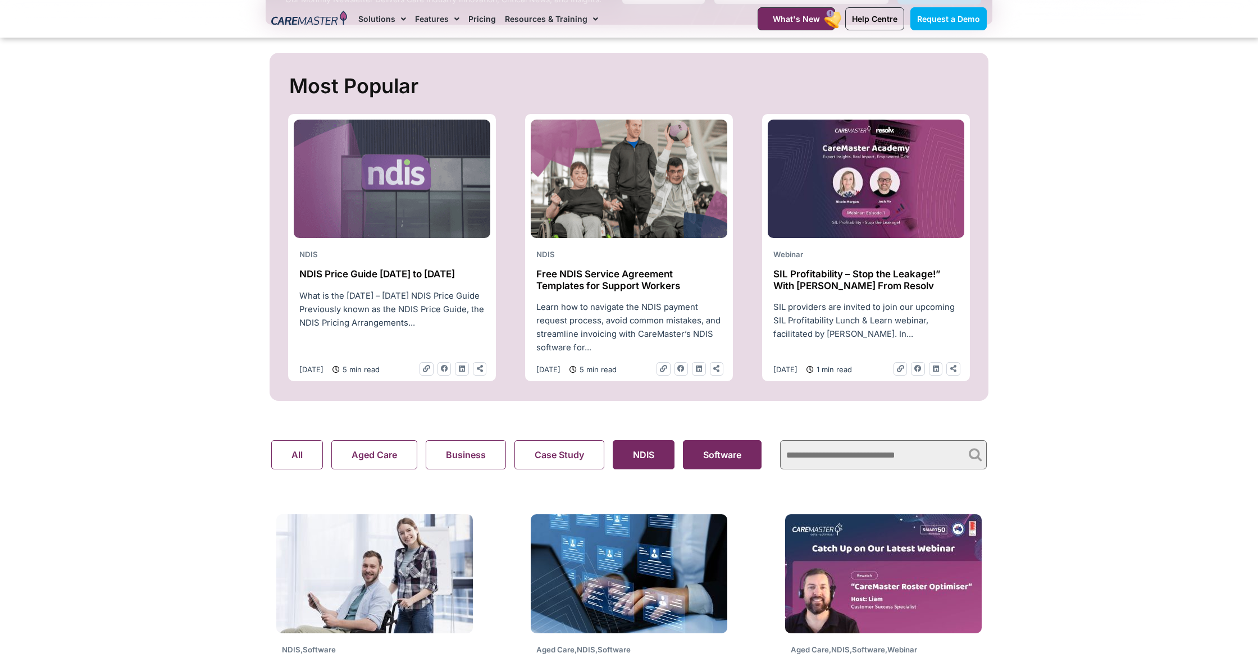
click at [632, 464] on button "NDIS" at bounding box center [644, 454] width 62 height 29
click at [481, 468] on button "Business" at bounding box center [466, 454] width 80 height 29
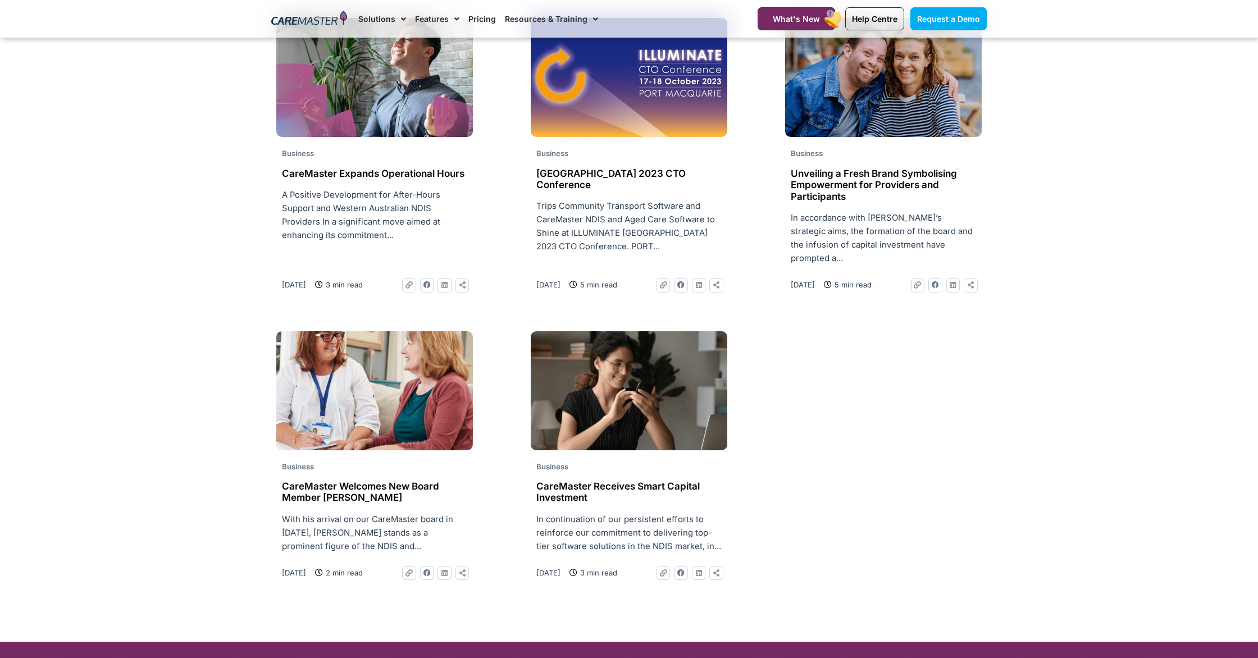
scroll to position [1445, 0]
